Goal: Transaction & Acquisition: Purchase product/service

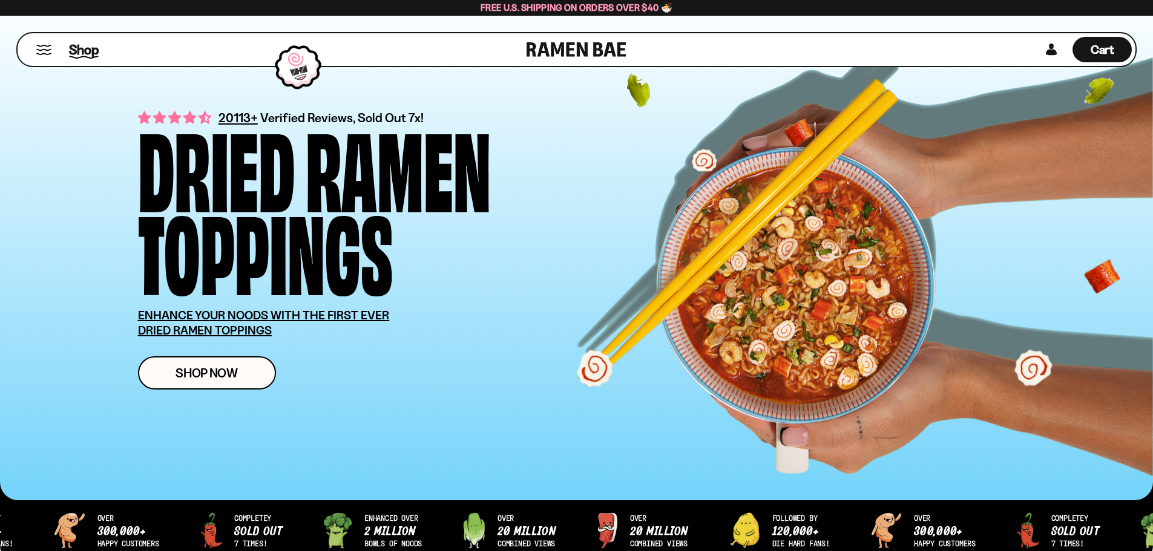
click at [80, 52] on span "Shop" at bounding box center [84, 50] width 30 height 18
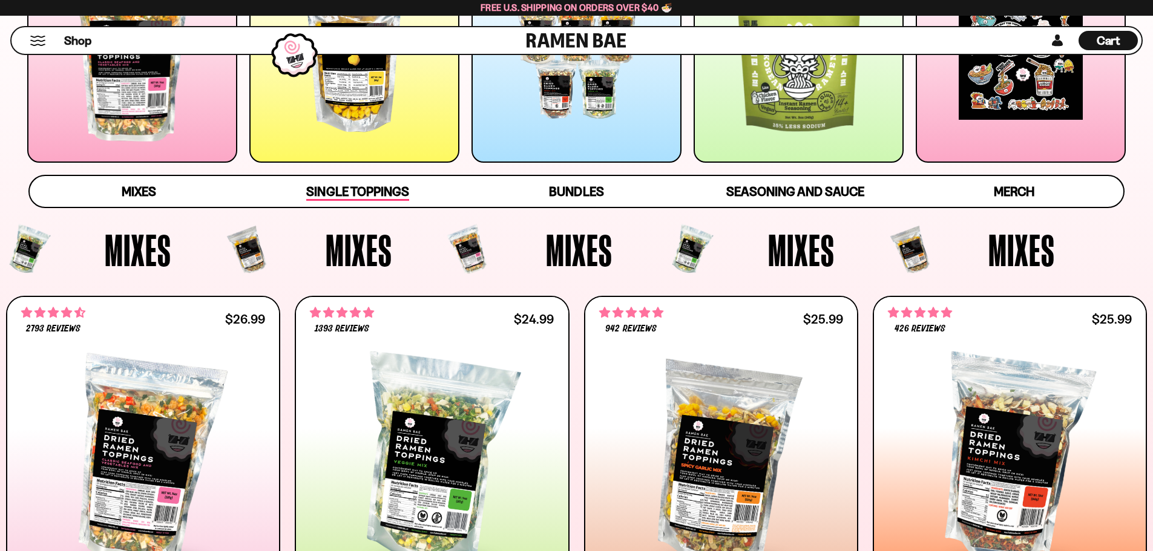
scroll to position [424, 0]
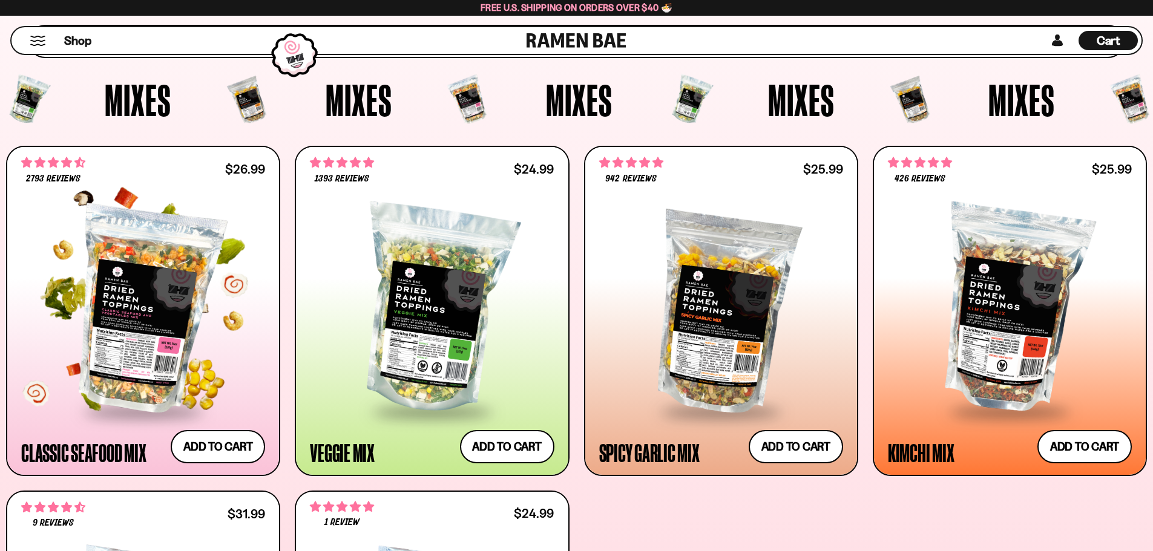
click at [155, 301] on div at bounding box center [143, 310] width 244 height 202
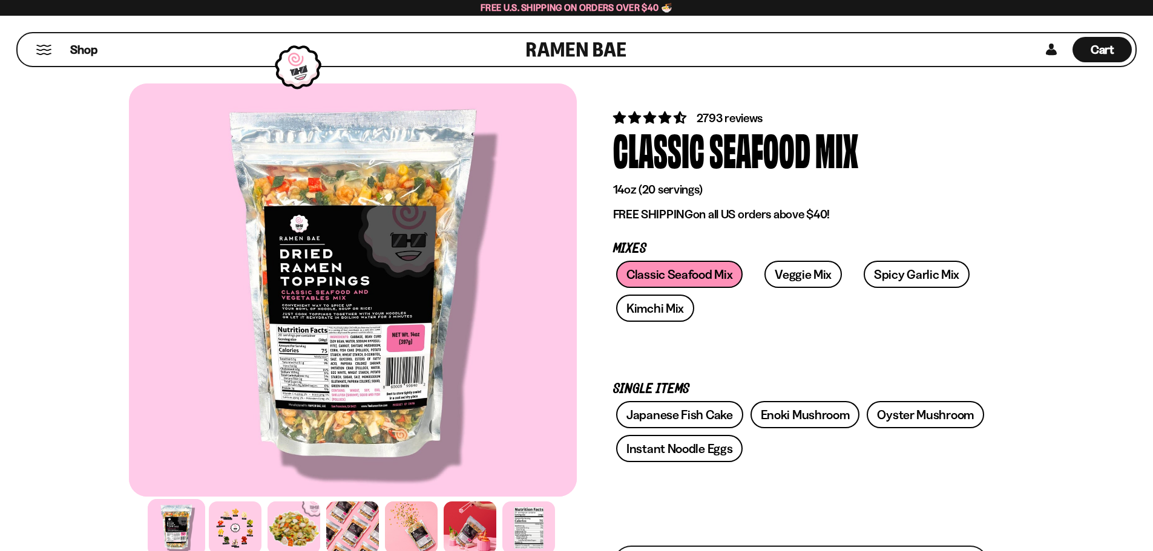
click at [243, 361] on div at bounding box center [353, 290] width 448 height 413
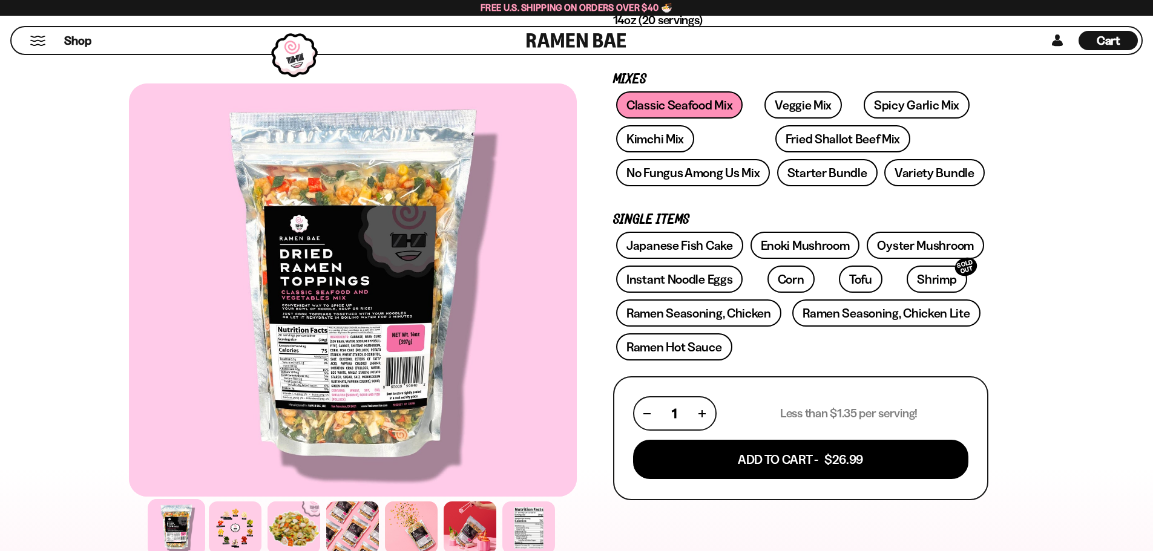
scroll to position [182, 0]
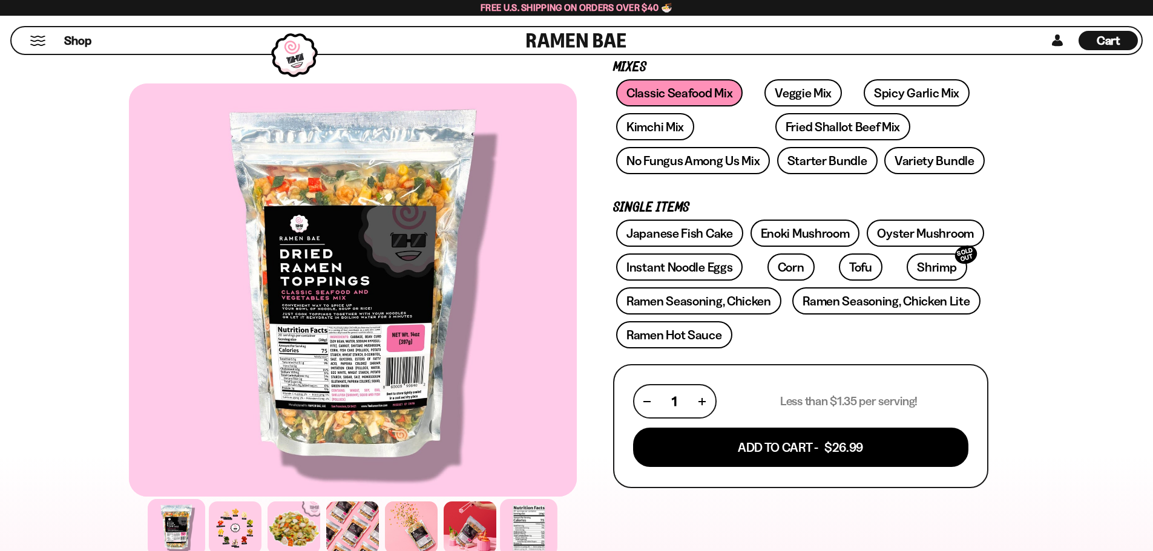
click at [538, 521] on div at bounding box center [528, 527] width 57 height 57
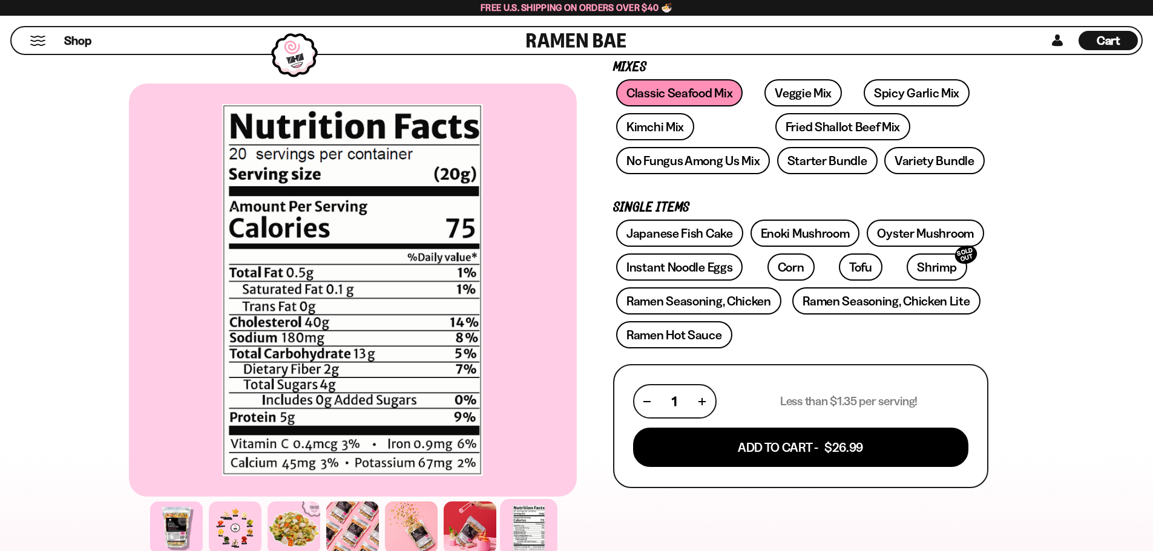
click at [58, 151] on div at bounding box center [576, 488] width 1153 height 1218
